Goal: Information Seeking & Learning: Check status

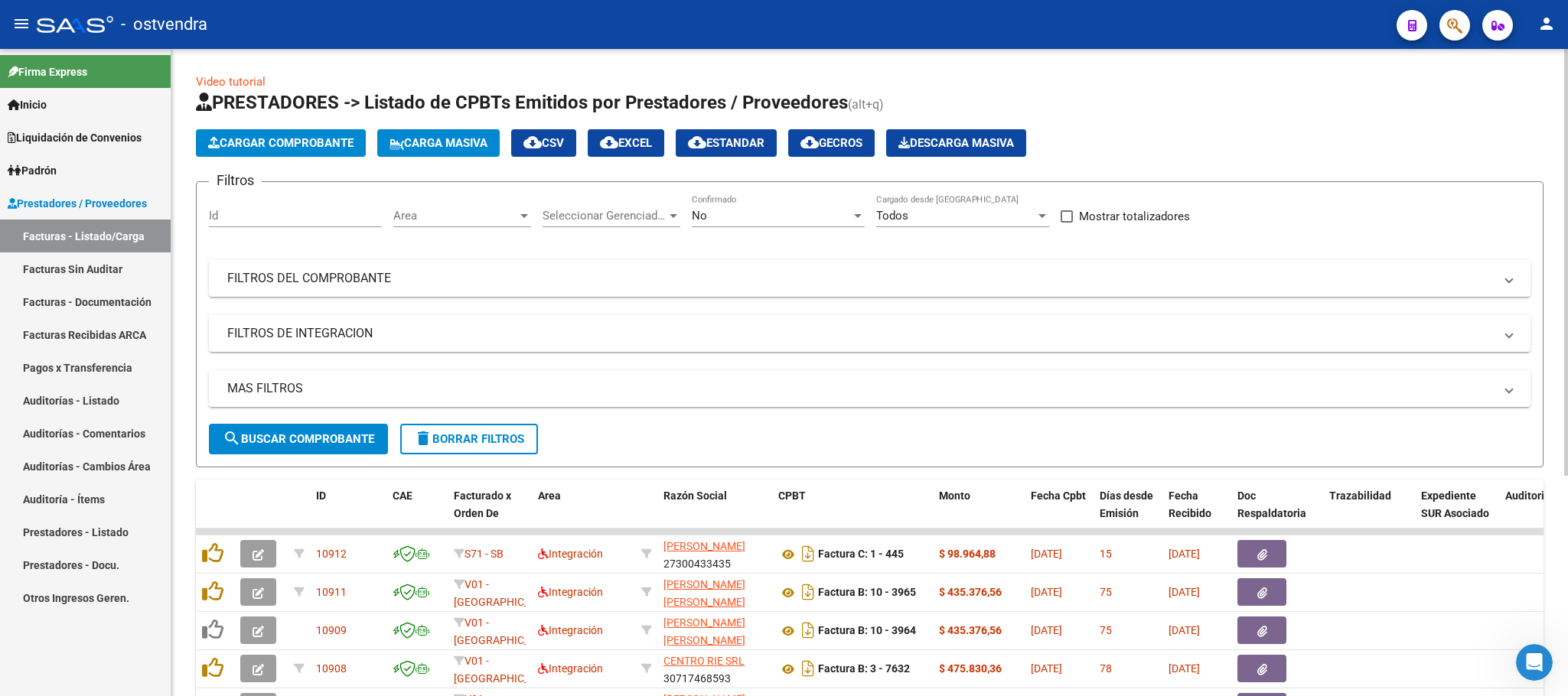
click at [715, 221] on div "No" at bounding box center [771, 216] width 159 height 14
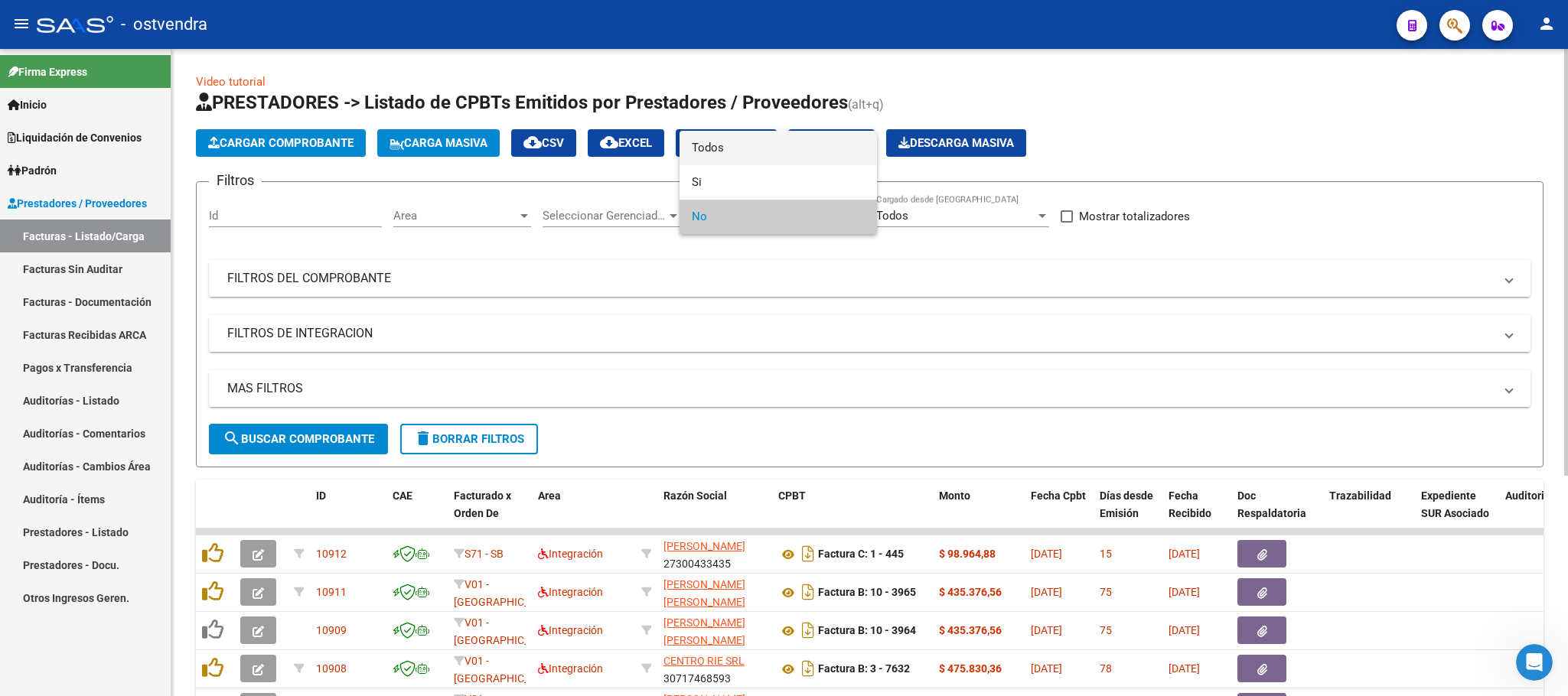
click at [719, 152] on span "Todos" at bounding box center [777, 148] width 173 height 35
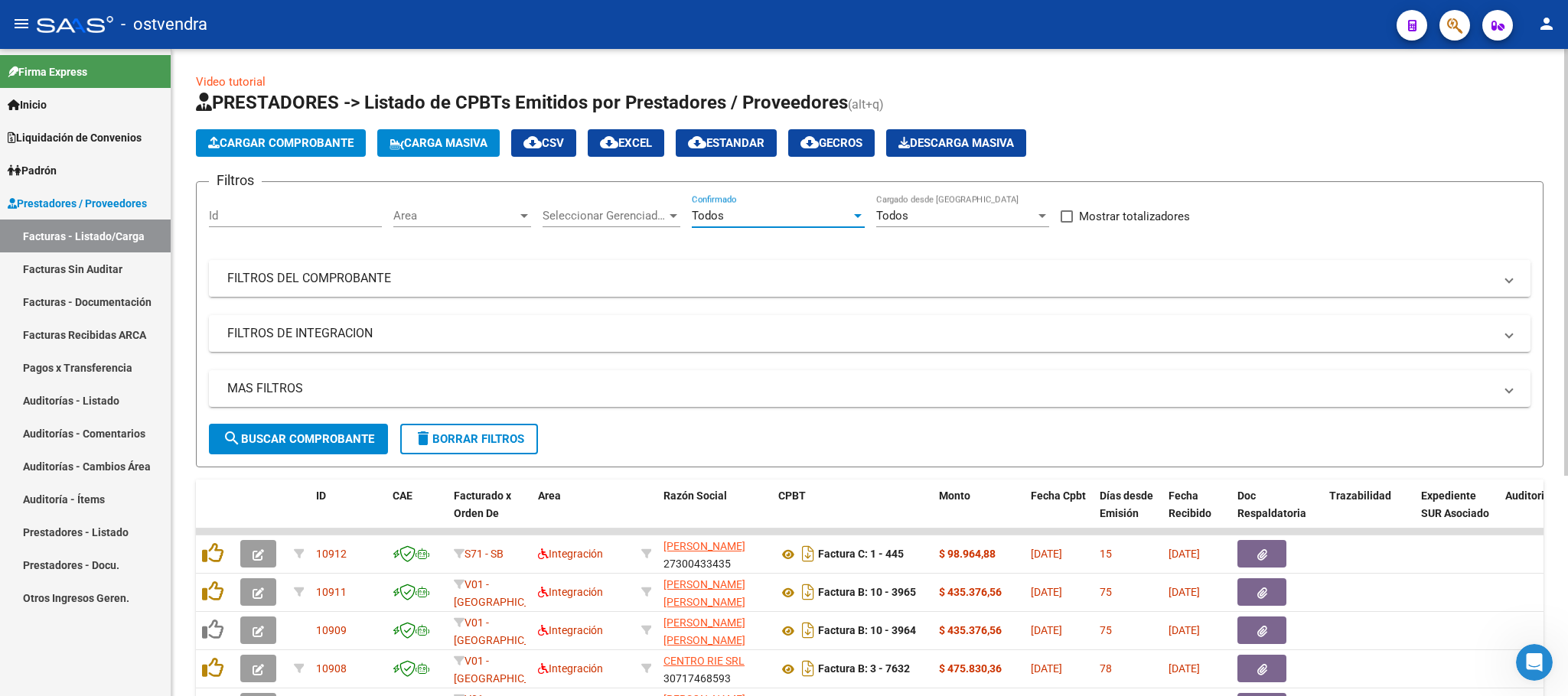
click at [374, 292] on mat-expansion-panel-header "FILTROS DEL COMPROBANTE" at bounding box center [869, 279] width 1322 height 36
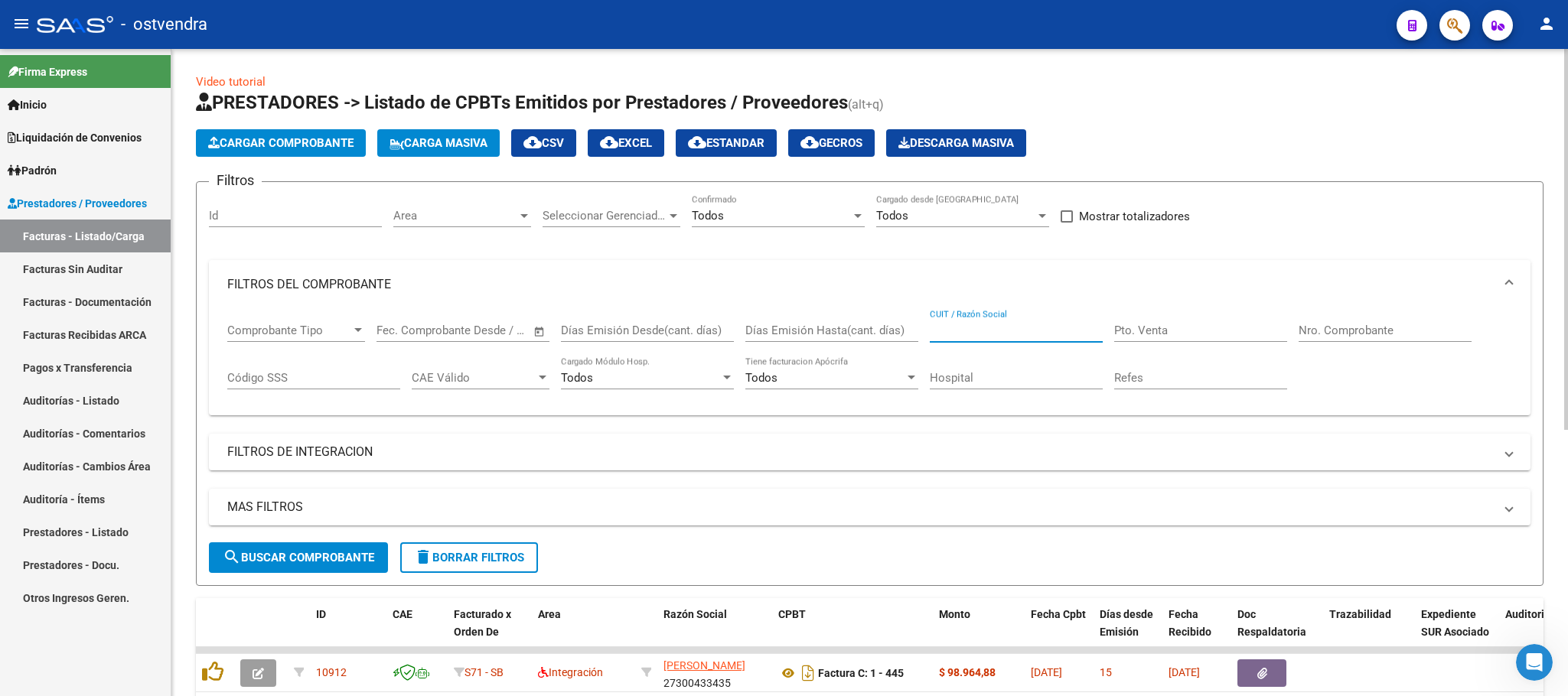
click at [1063, 327] on input "CUIT / Razón Social" at bounding box center [1015, 331] width 173 height 14
type input "basa"
click at [296, 547] on button "search Buscar Comprobante" at bounding box center [299, 557] width 179 height 30
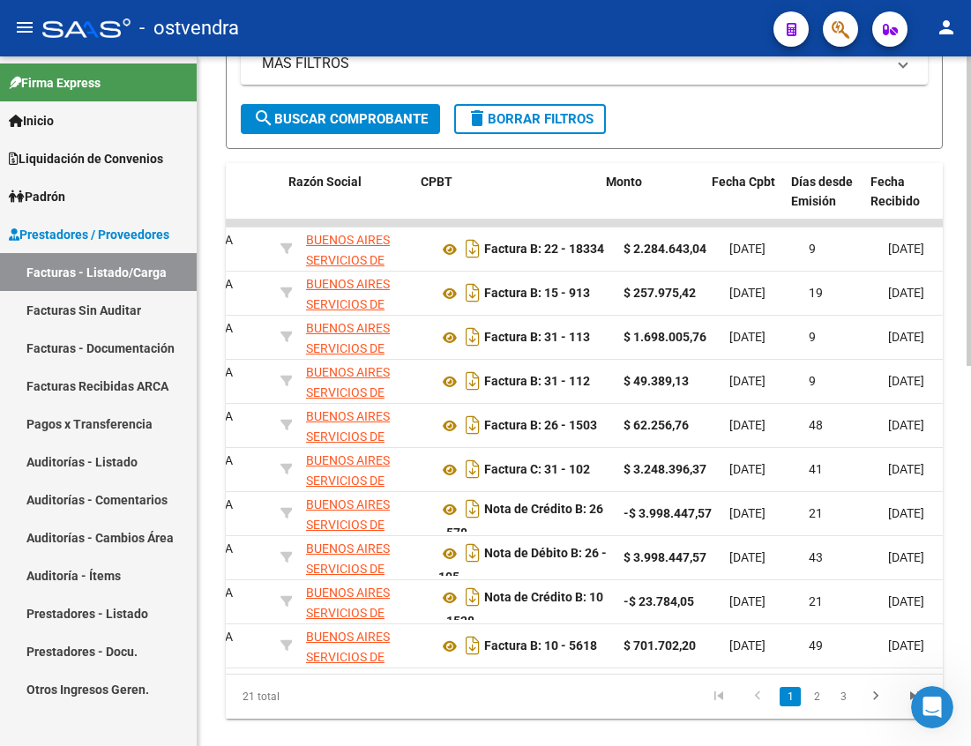
scroll to position [0, 476]
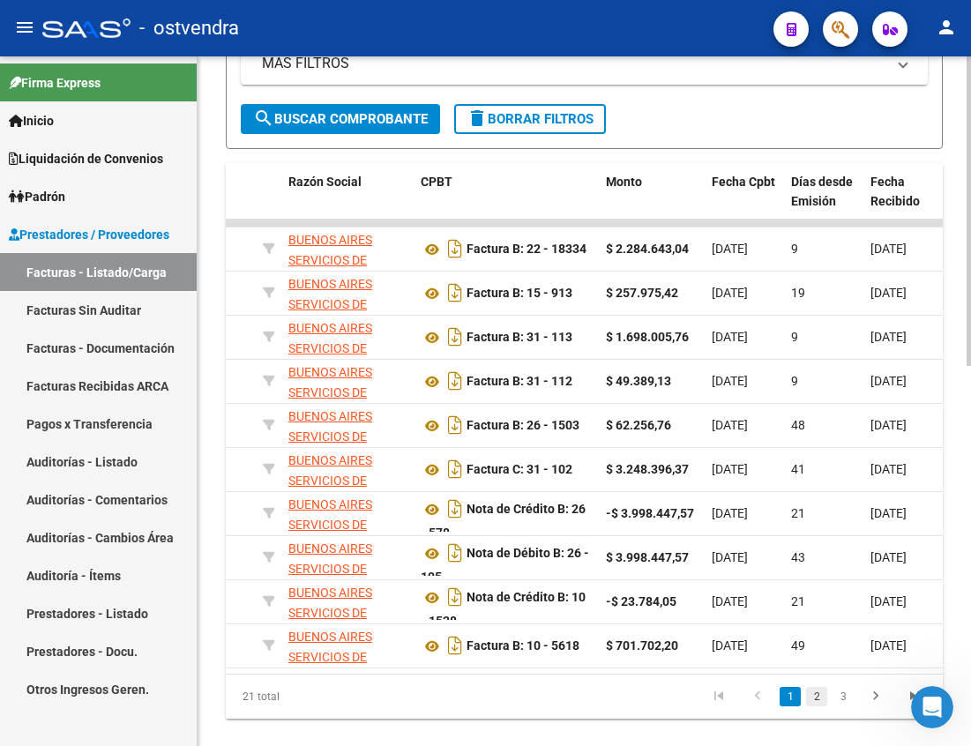
click at [815, 706] on link "2" at bounding box center [816, 696] width 21 height 19
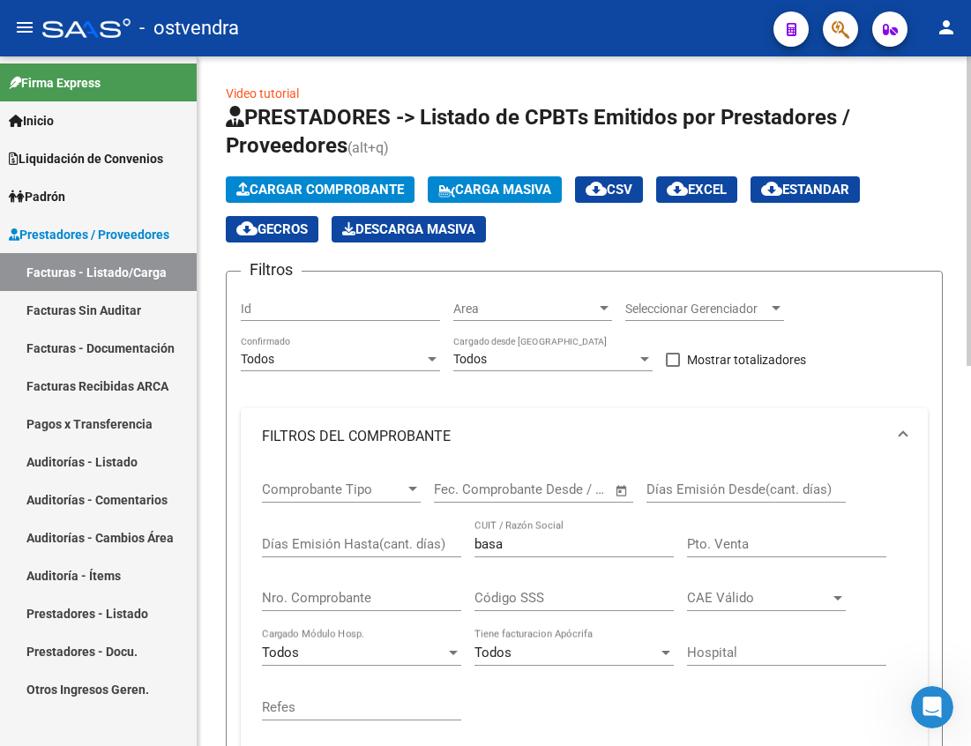
scroll to position [0, 0]
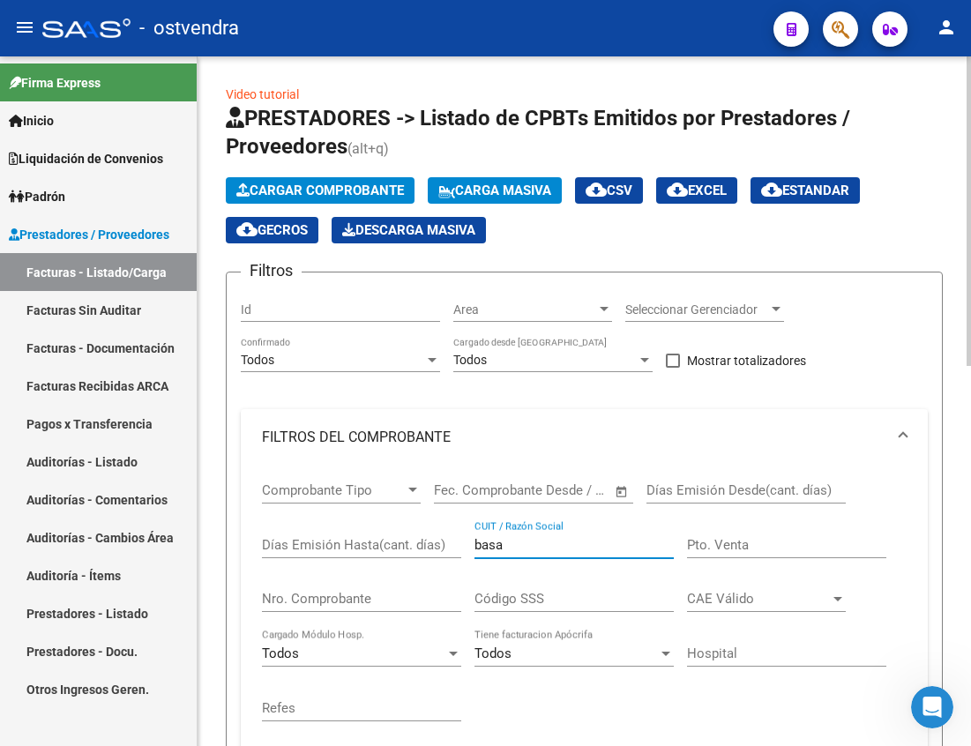
drag, startPoint x: 530, startPoint y: 538, endPoint x: 468, endPoint y: 550, distance: 62.9
click at [468, 550] on div "Comprobante Tipo Comprobante Tipo Fecha inicio – Fecha fin Fec. Comprobante Des…" at bounding box center [584, 602] width 645 height 272
click at [382, 604] on input "Nro. Comprobante" at bounding box center [361, 599] width 199 height 16
click at [382, 604] on input "15103" at bounding box center [361, 599] width 199 height 16
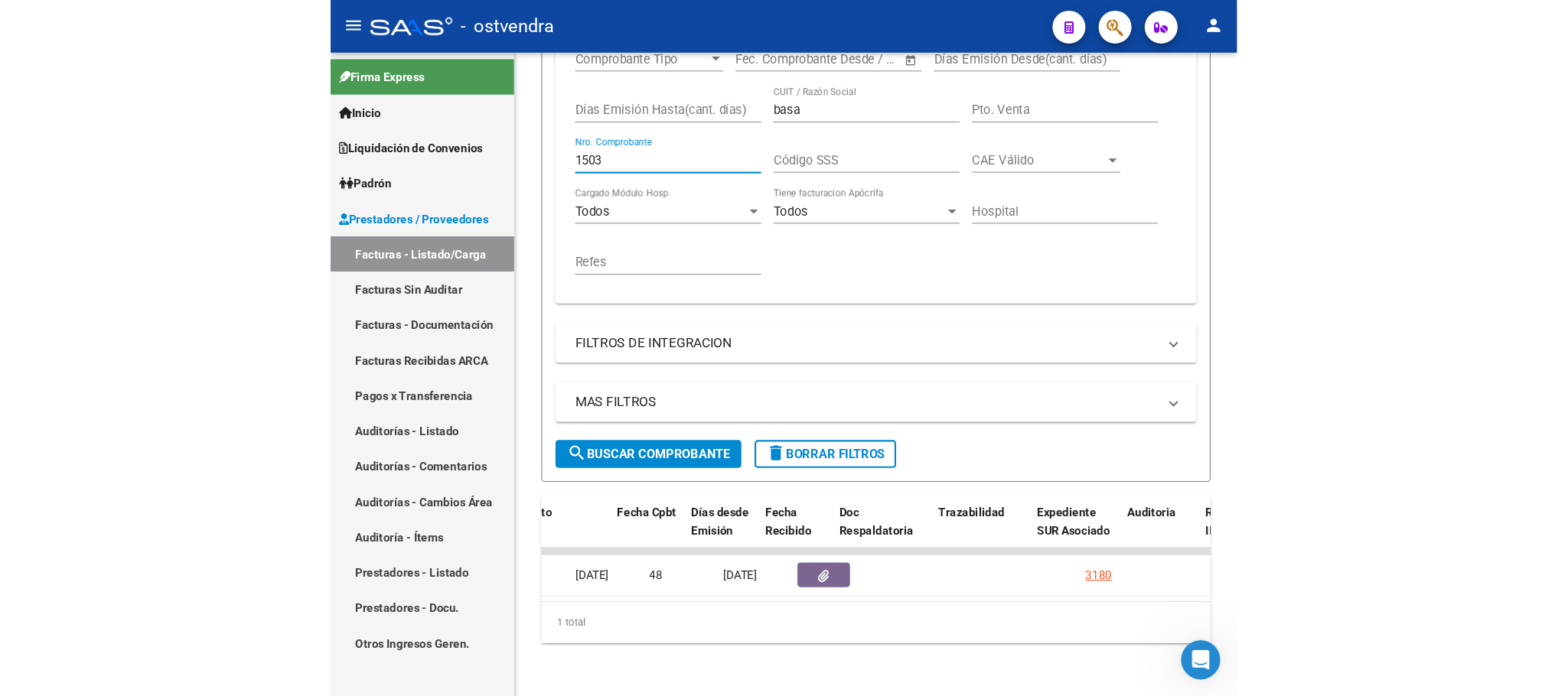
scroll to position [0, 749]
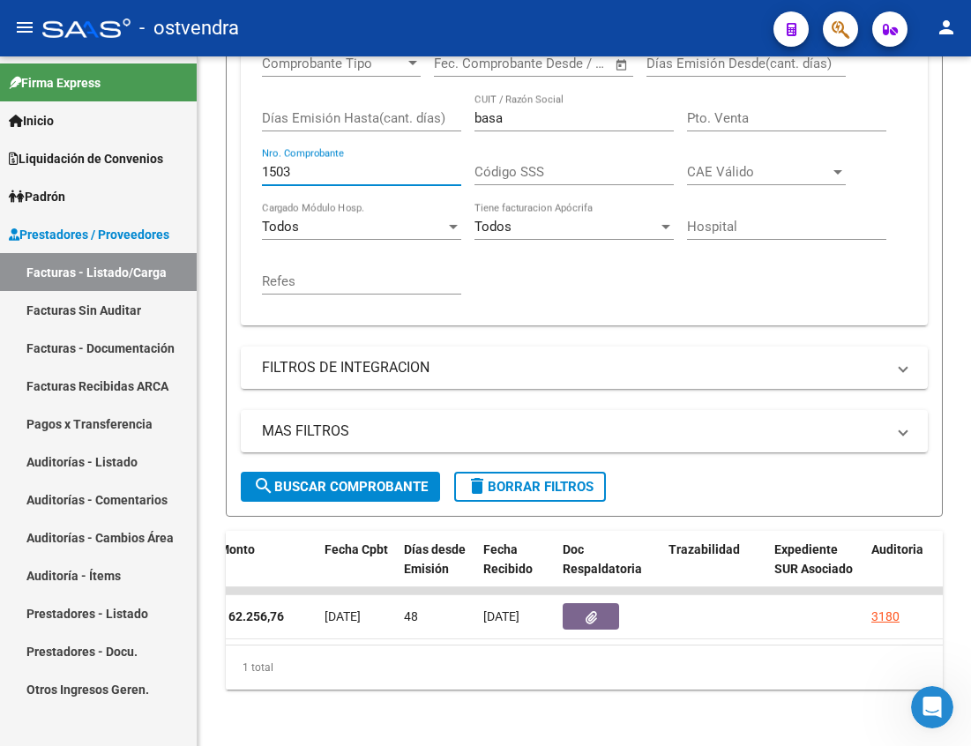
drag, startPoint x: 300, startPoint y: 152, endPoint x: 244, endPoint y: 154, distance: 55.6
click at [244, 154] on div "Comprobante Tipo Comprobante Tipo Fecha inicio – Fecha fin Fec. Comprobante Des…" at bounding box center [584, 182] width 687 height 287
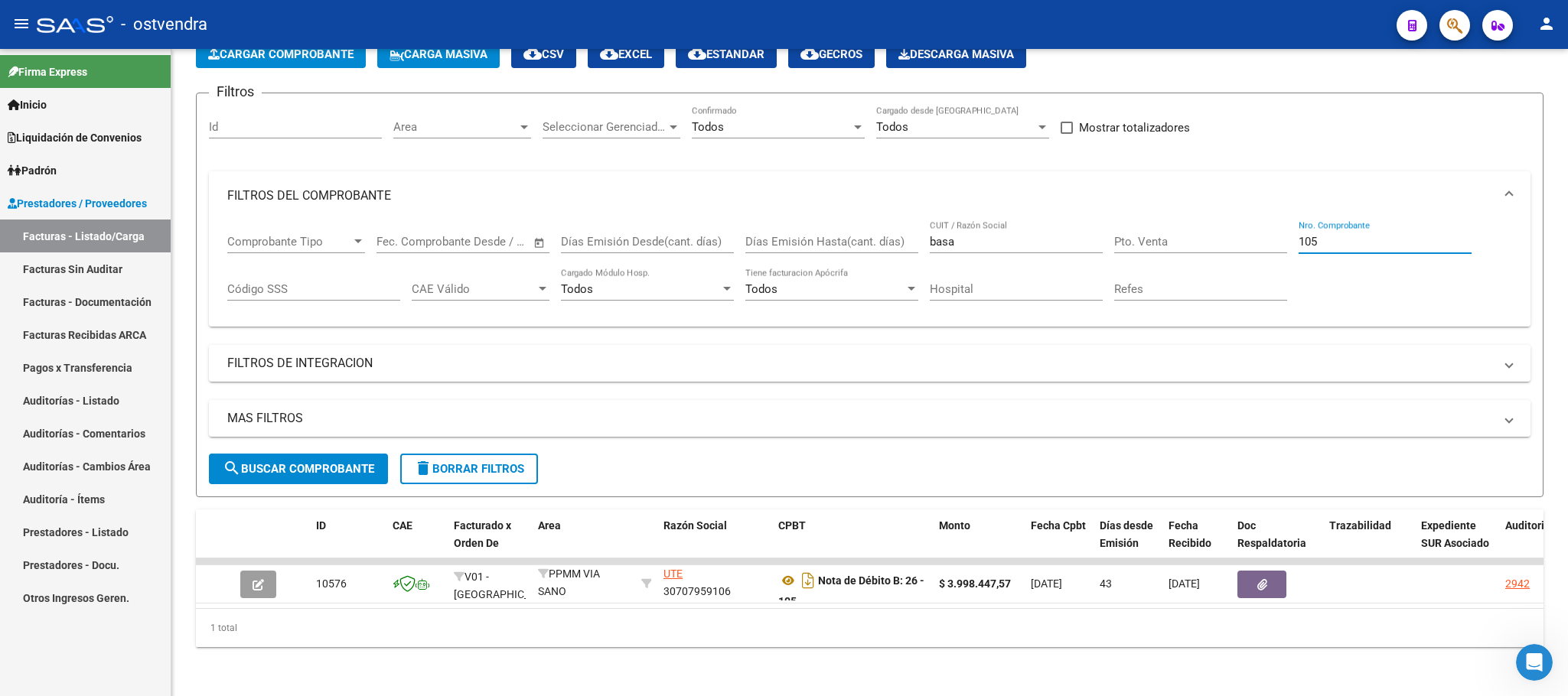
scroll to position [108, 0]
click at [1566, 637] on div at bounding box center [1565, 419] width 3 height 554
click at [1561, 441] on div "Video tutorial PRESTADORES -> Listado de CPBTs Emitidos por Prestadores / Prove…" at bounding box center [872, 328] width 1401 height 736
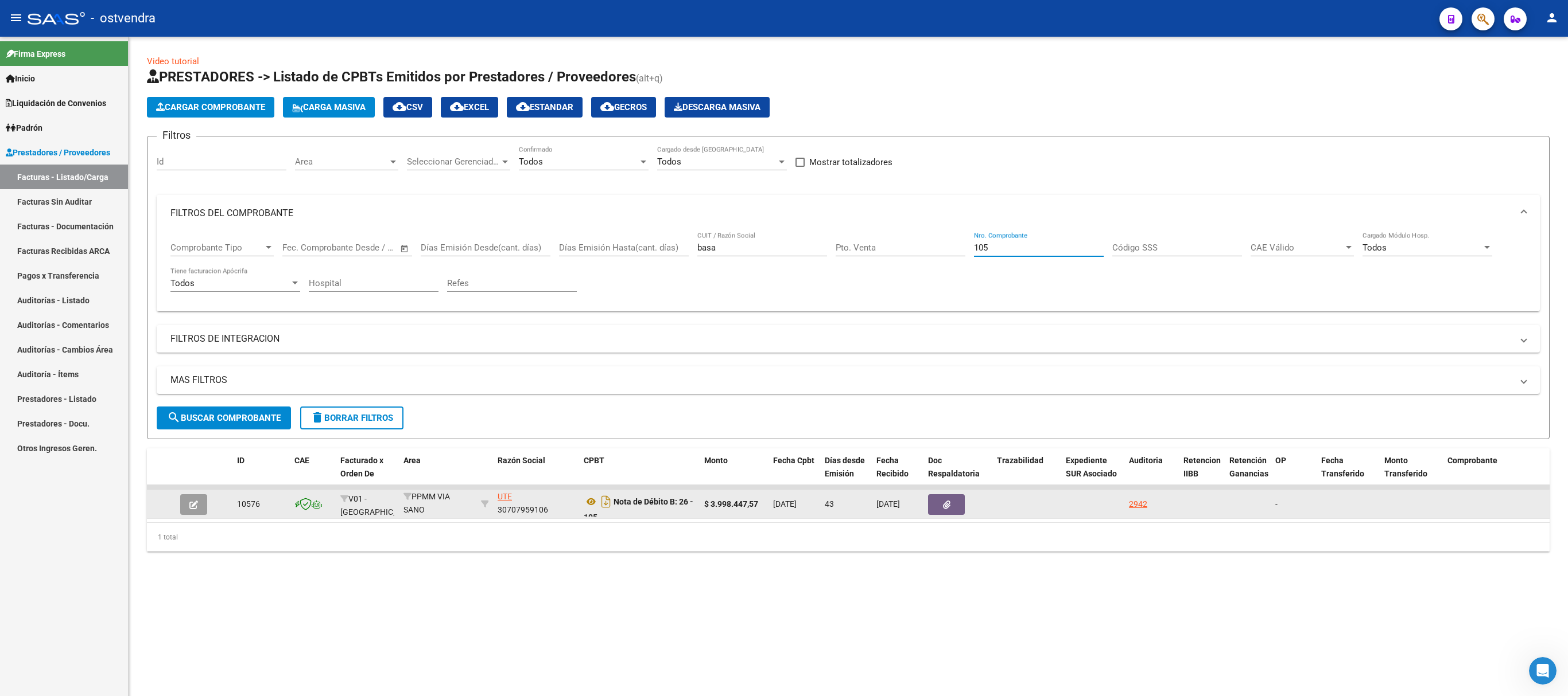
scroll to position [1, 0]
type input "105"
click at [200, 505] on button "button" at bounding box center [193, 505] width 27 height 21
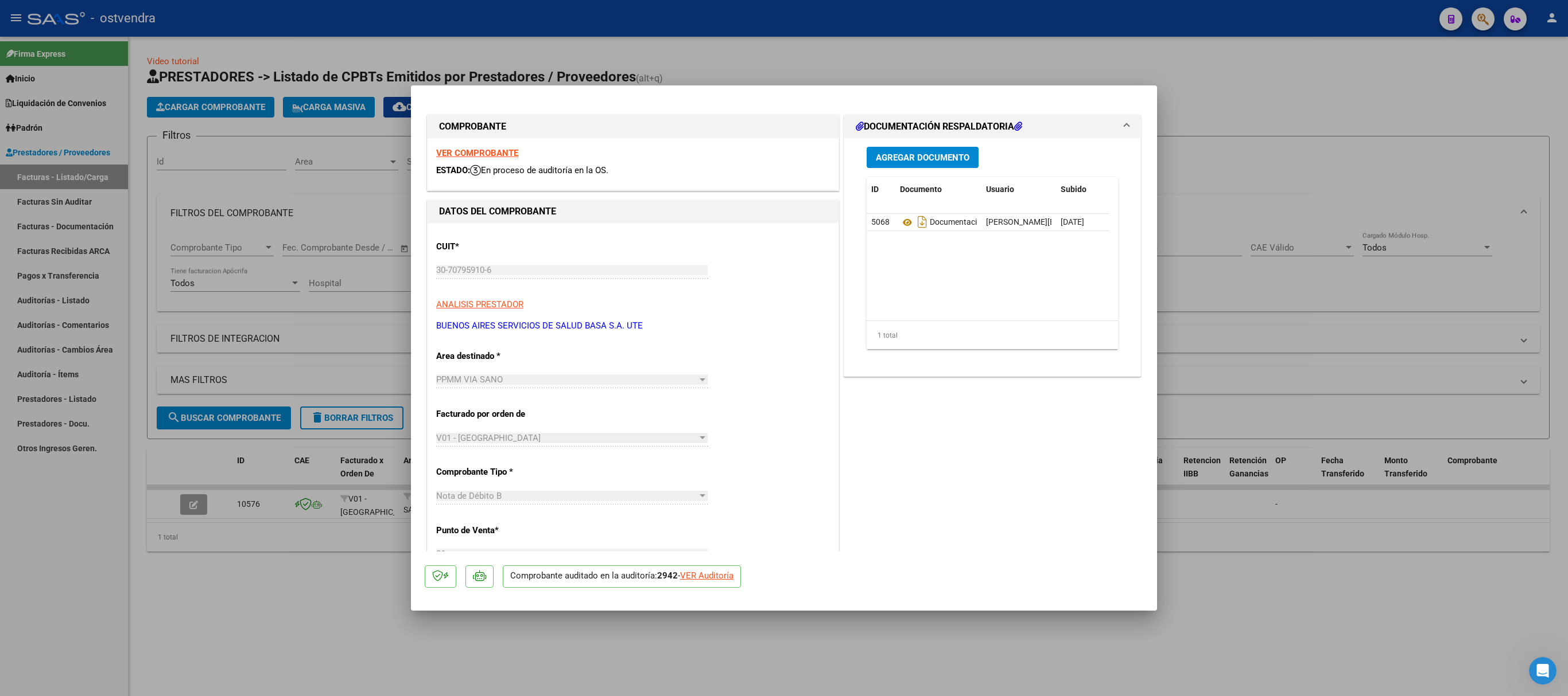
click at [1176, 522] on div at bounding box center [784, 348] width 1568 height 696
type input "$ 0,00"
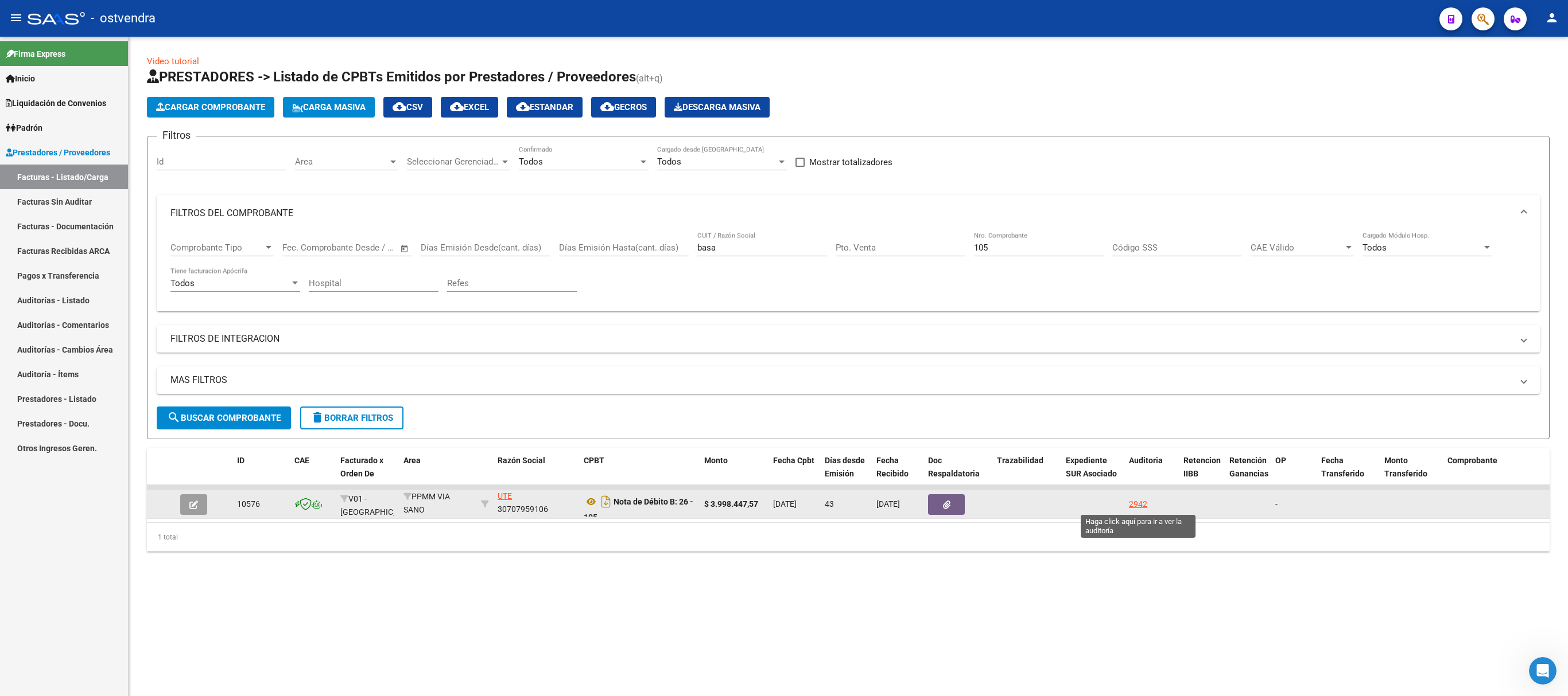
click at [1143, 500] on div "2942" at bounding box center [1138, 504] width 18 height 13
